Goal: Task Accomplishment & Management: Manage account settings

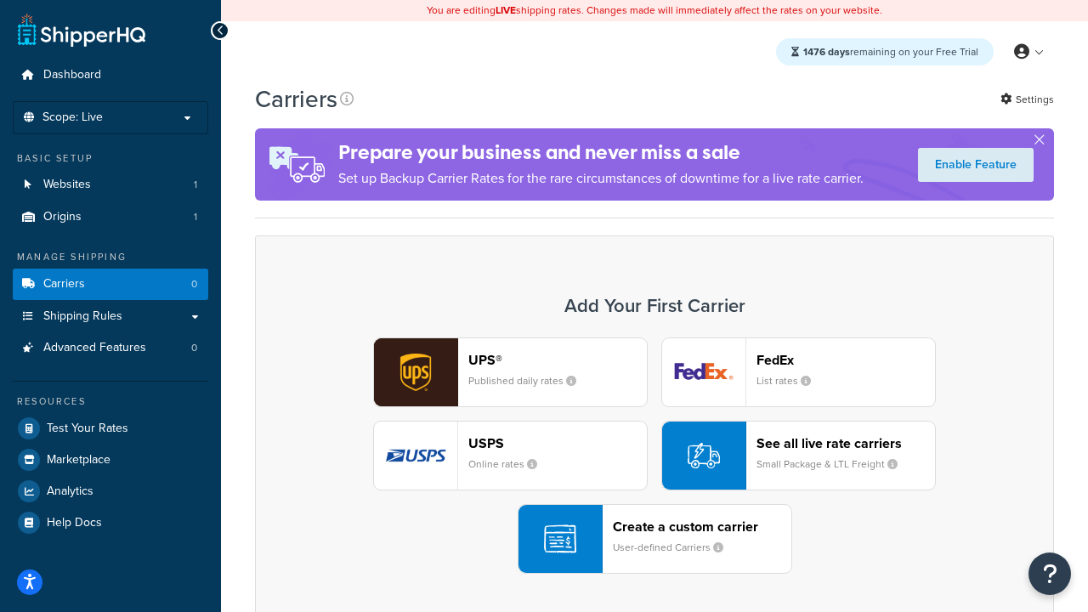
click at [655, 456] on div "UPS® Published daily rates FedEx List rates USPS Online rates See all live rate…" at bounding box center [654, 455] width 763 height 236
click at [846, 360] on header "FedEx" at bounding box center [846, 360] width 179 height 16
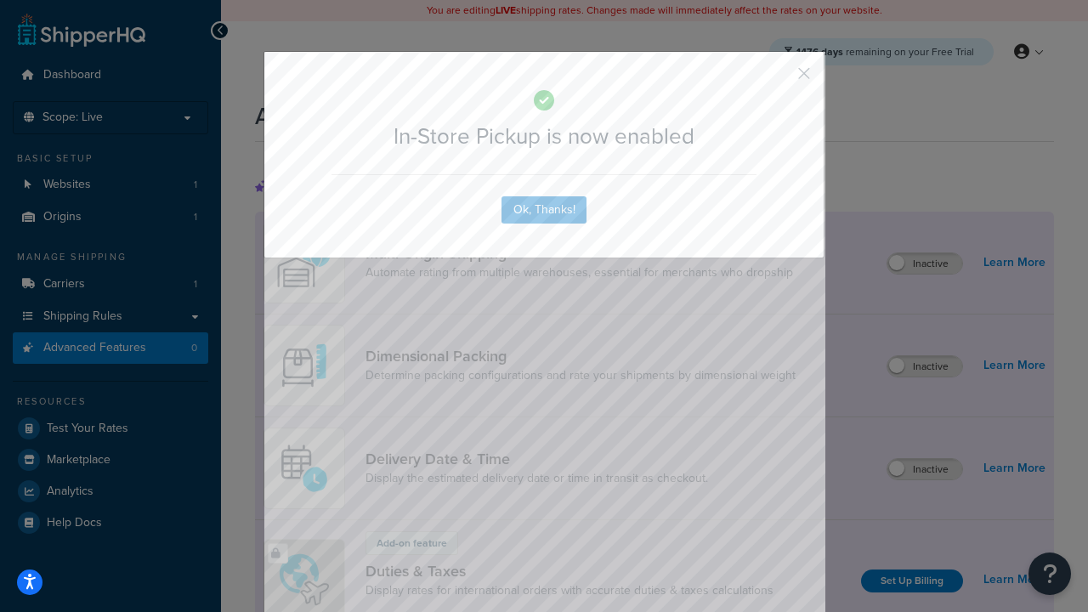
scroll to position [551, 0]
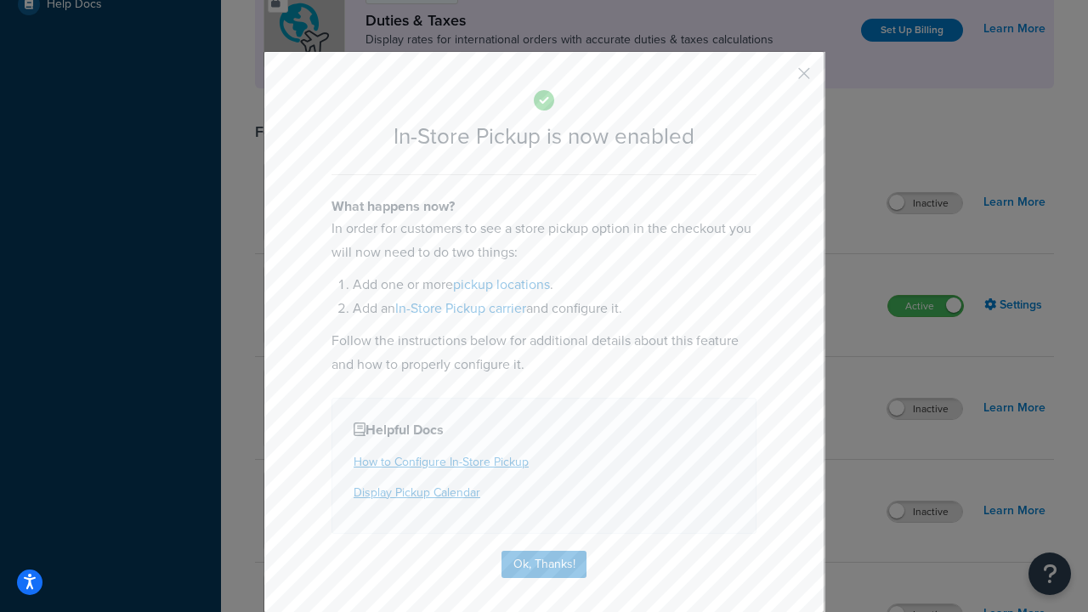
click at [779, 79] on button "button" at bounding box center [779, 79] width 4 height 4
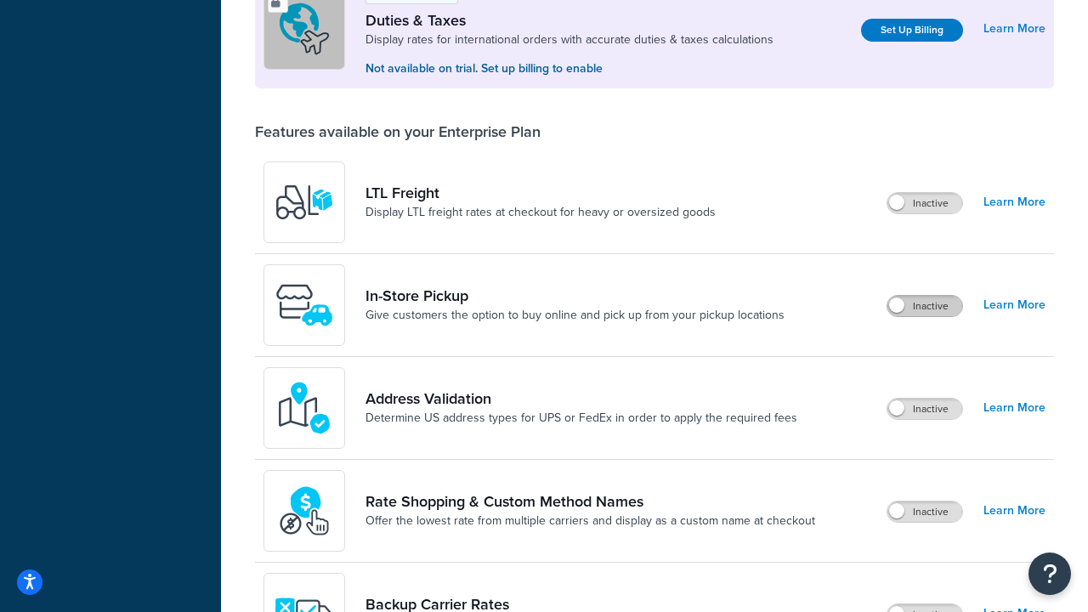
scroll to position [519, 0]
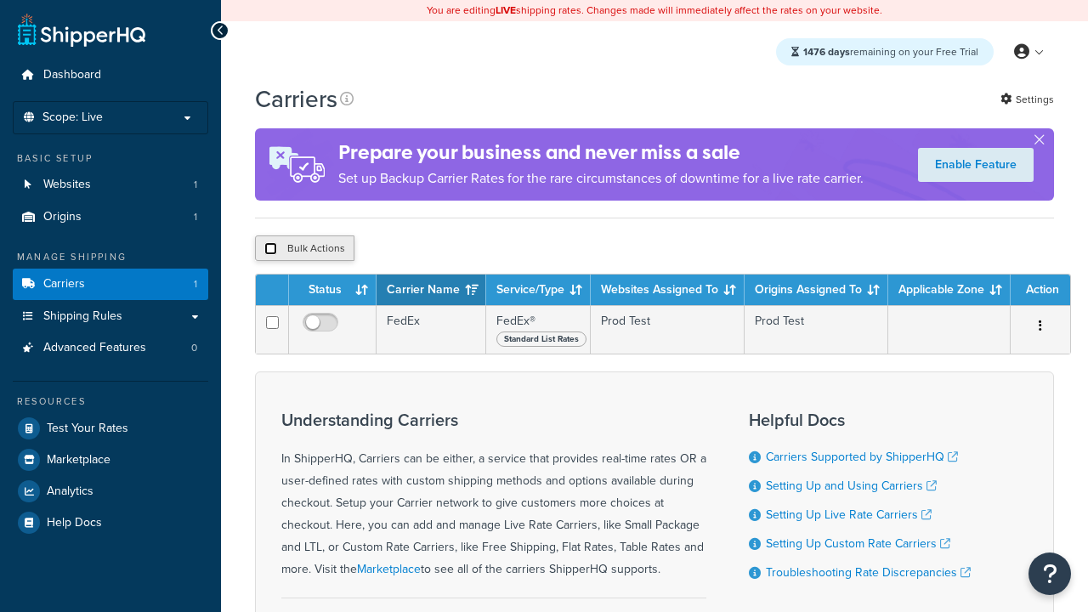
click at [270, 249] on input "checkbox" at bounding box center [270, 248] width 13 height 13
checkbox input "true"
click at [0, 0] on button "Delete" at bounding box center [0, 0] width 0 height 0
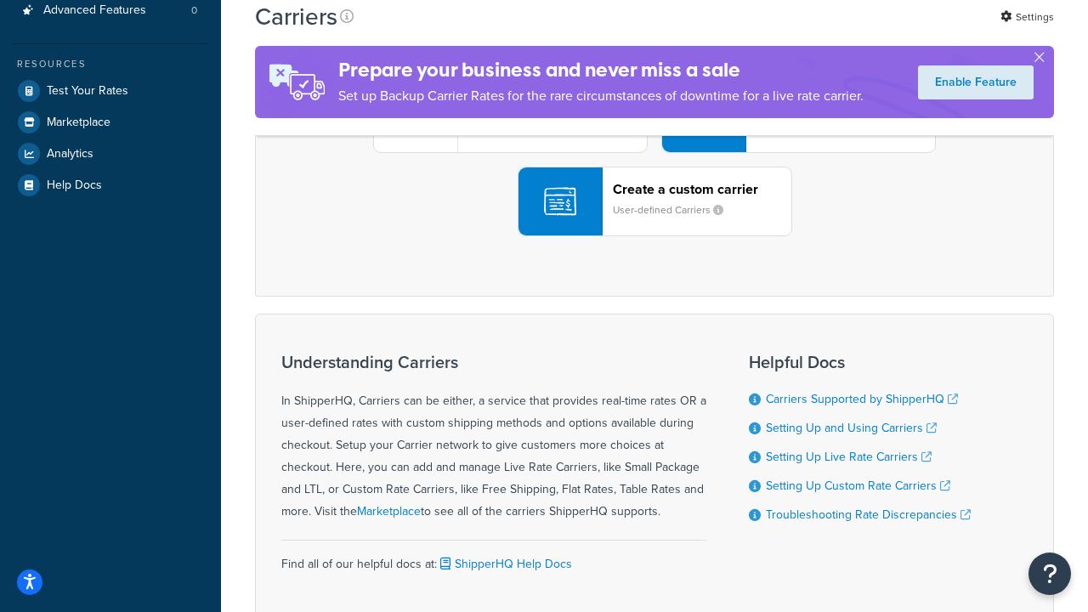
click at [655, 236] on div "UPS® Published daily rates FedEx List rates USPS Online rates See all live rate…" at bounding box center [654, 118] width 763 height 236
click at [846, 31] on header "FedEx" at bounding box center [846, 22] width 179 height 16
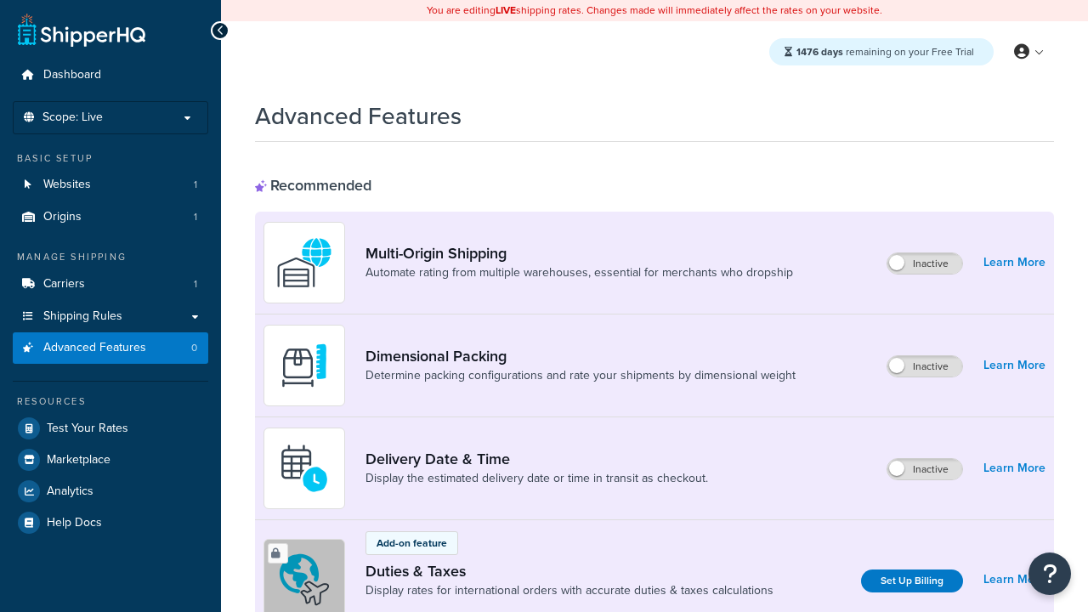
click at [926, 264] on label "Inactive" at bounding box center [924, 263] width 75 height 20
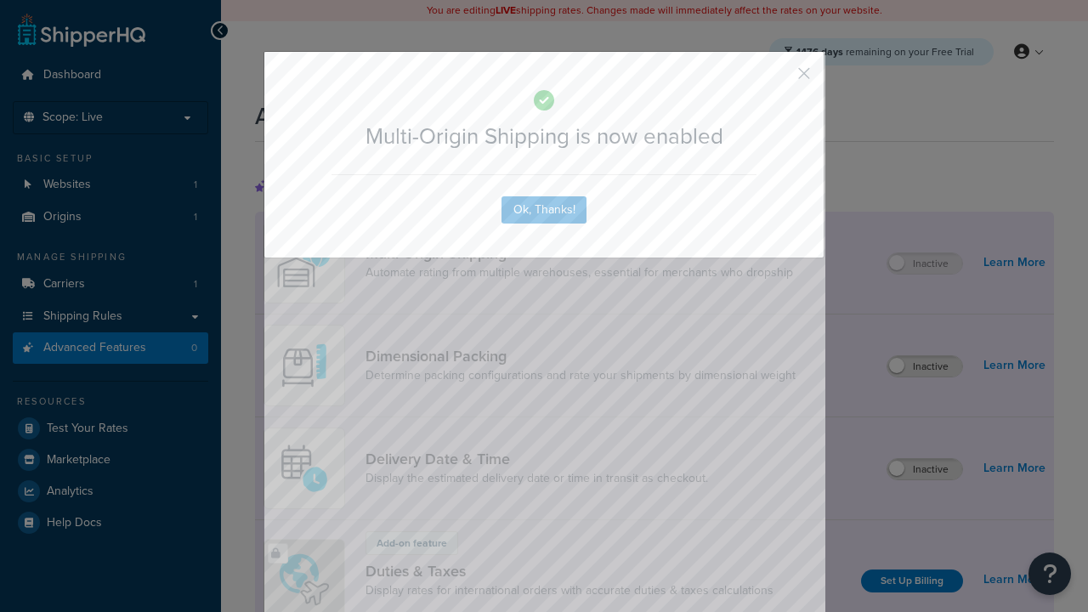
click at [779, 79] on button "button" at bounding box center [779, 79] width 4 height 4
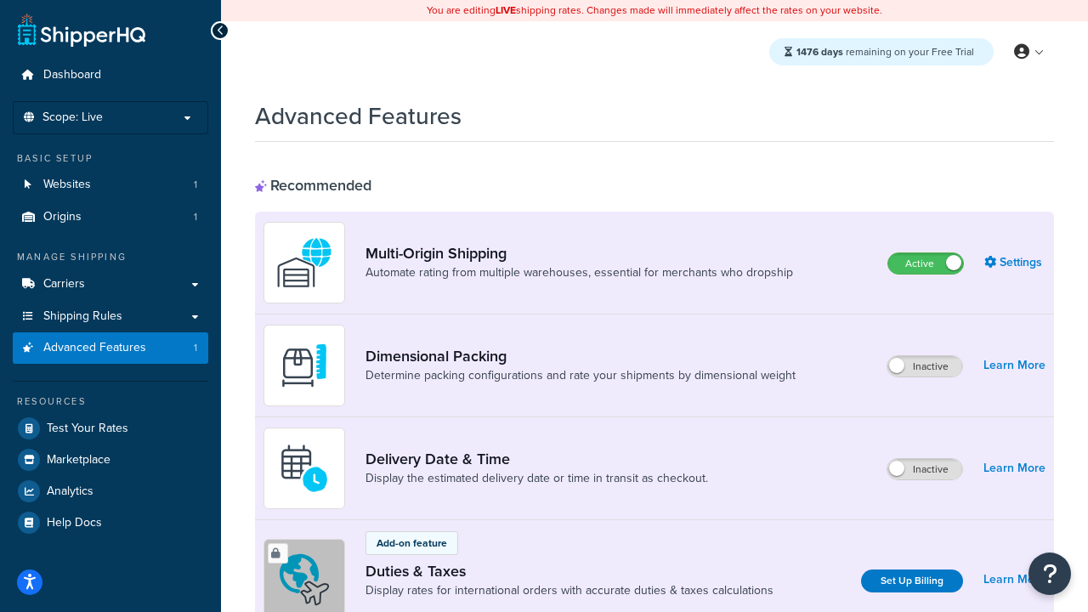
click at [926, 469] on label "Inactive" at bounding box center [924, 469] width 75 height 20
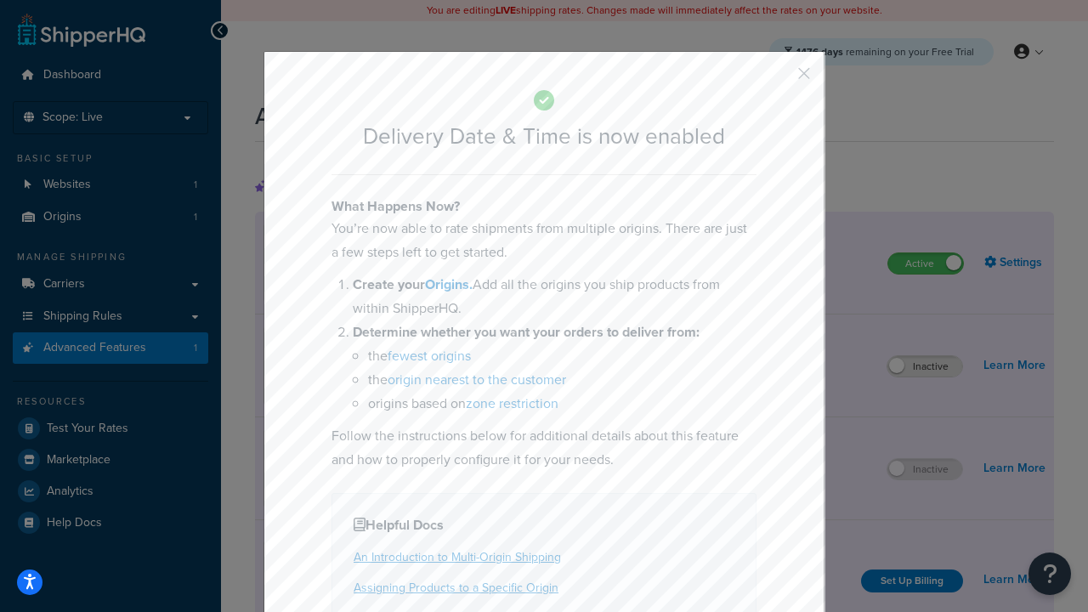
click at [779, 79] on button "button" at bounding box center [779, 79] width 4 height 4
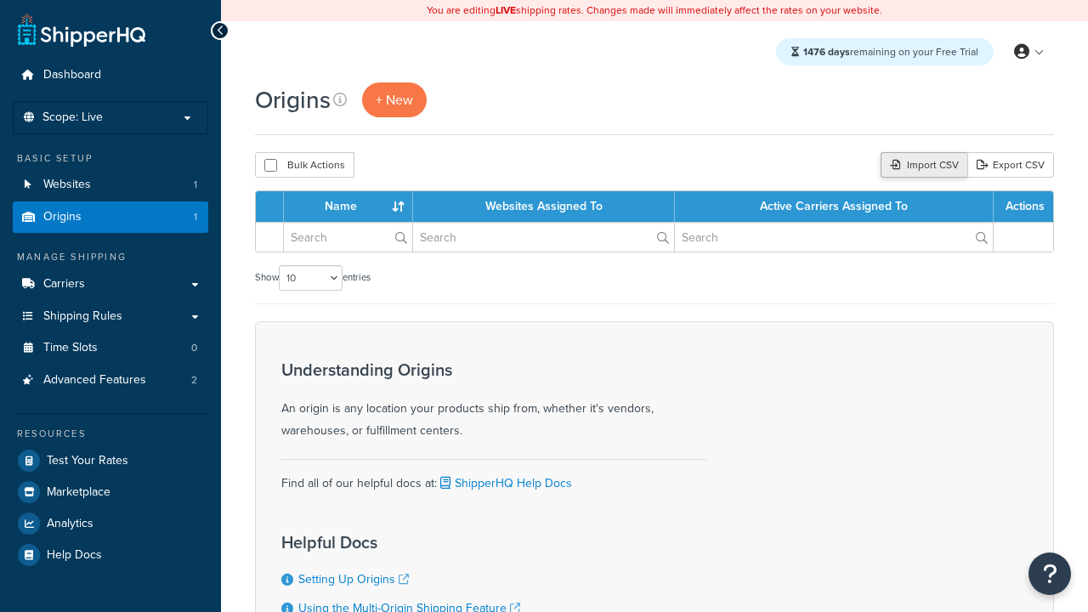
click at [922, 166] on div "Import CSV" at bounding box center [924, 165] width 87 height 26
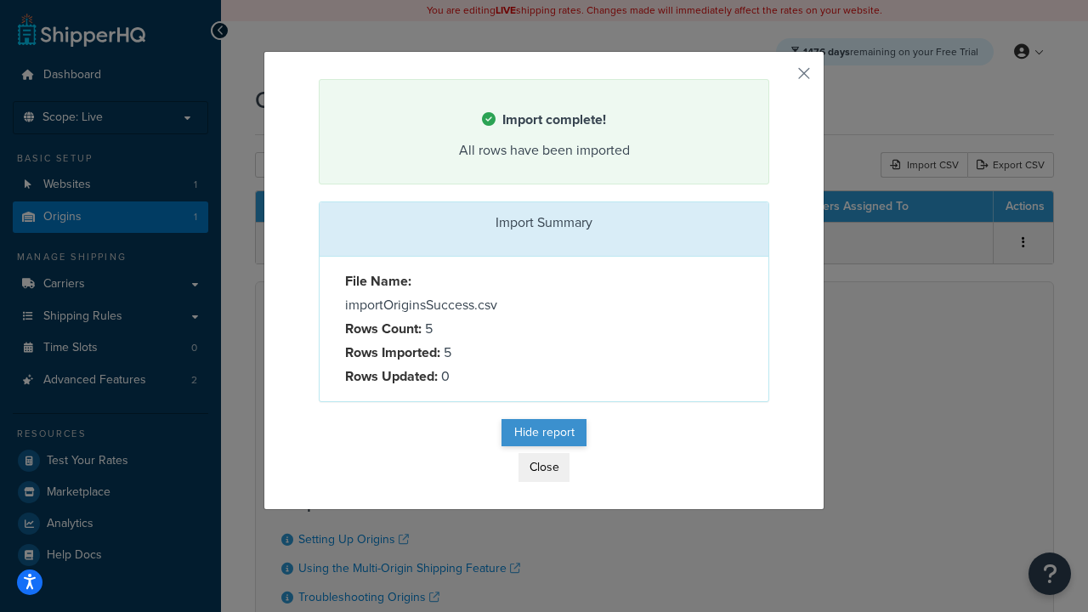
click at [544, 435] on button "Hide report" at bounding box center [544, 432] width 85 height 27
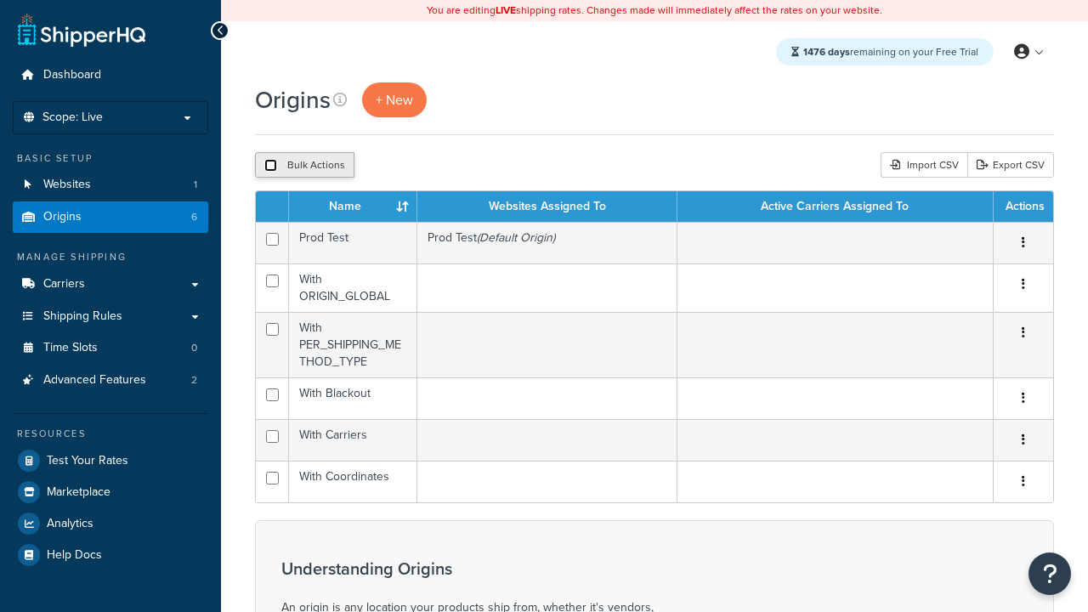
click at [270, 166] on input "checkbox" at bounding box center [270, 165] width 13 height 13
checkbox input "true"
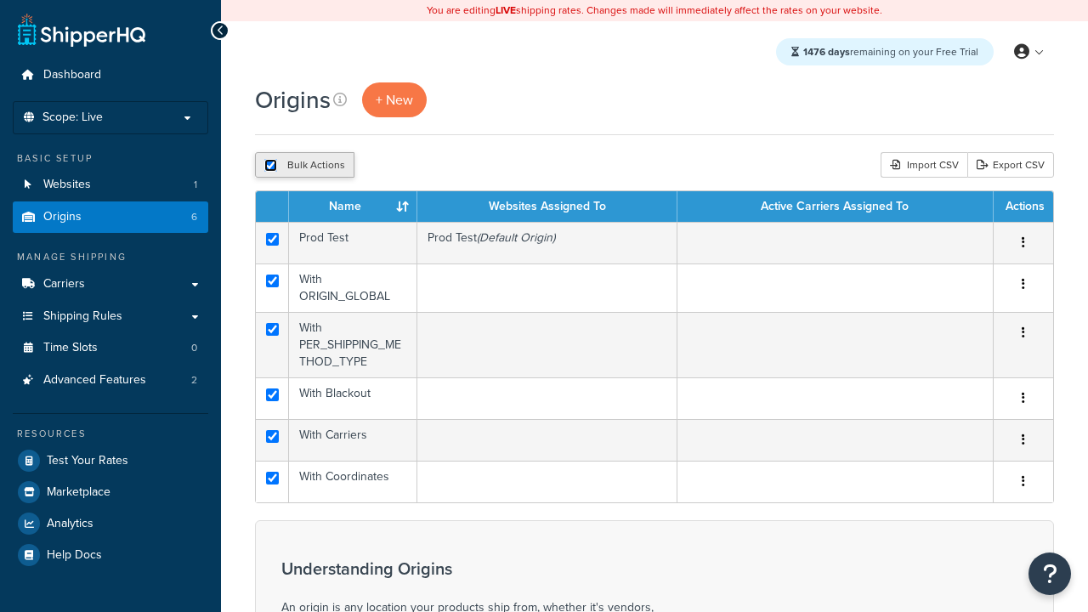
checkbox input "true"
click at [387, 166] on button "Duplicate" at bounding box center [389, 165] width 71 height 26
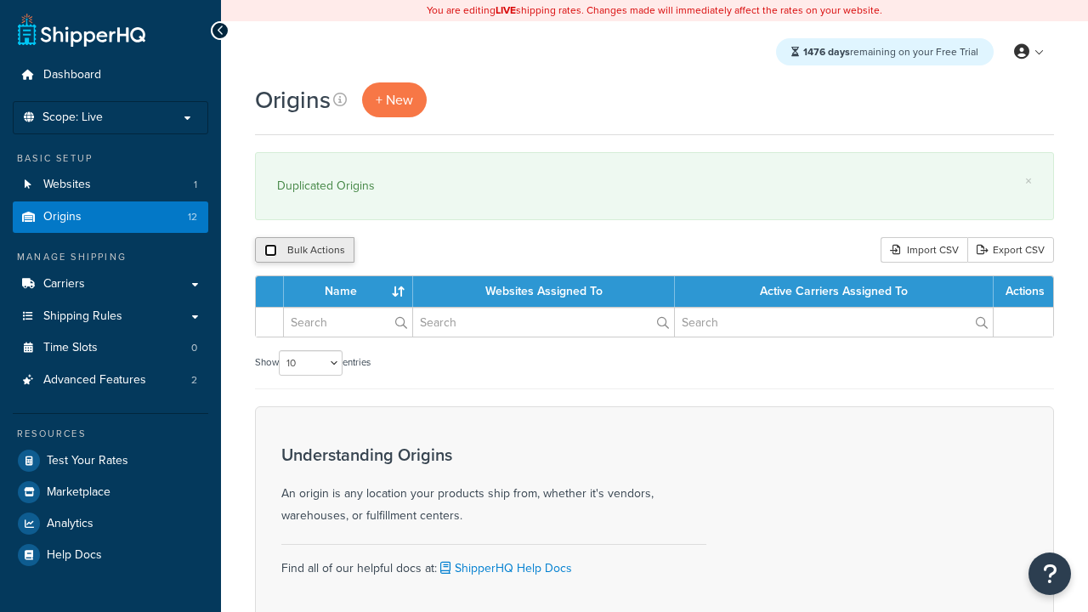
click at [270, 251] on input "checkbox" at bounding box center [270, 250] width 13 height 13
checkbox input "true"
